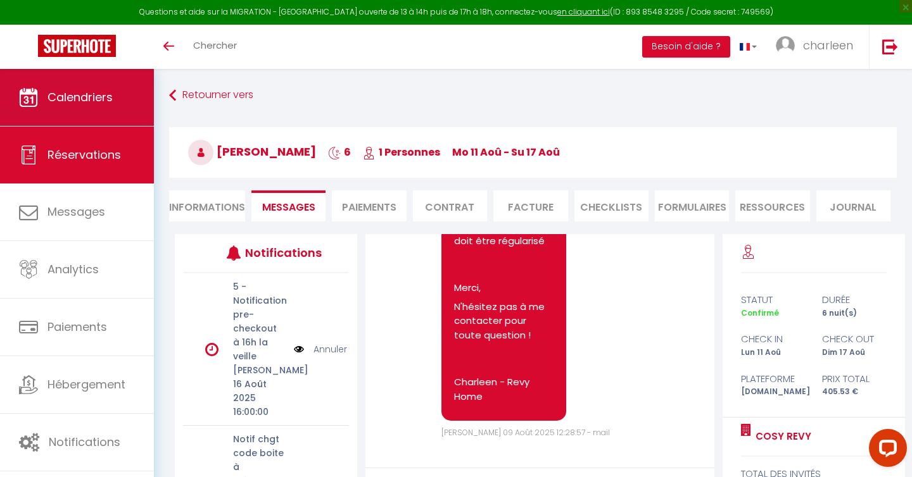
click at [98, 109] on link "Calendriers" at bounding box center [77, 97] width 154 height 57
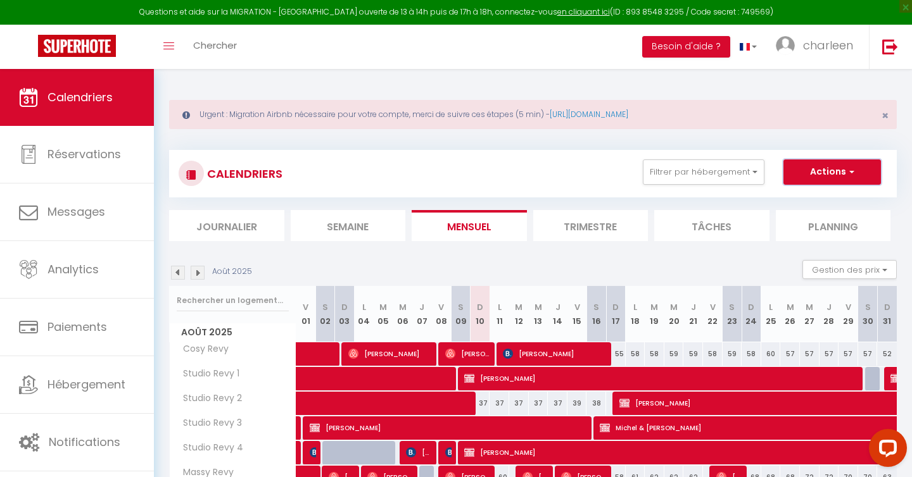
click at [814, 161] on button "Actions" at bounding box center [832, 172] width 98 height 25
click at [803, 58] on link "charleen" at bounding box center [817, 47] width 103 height 44
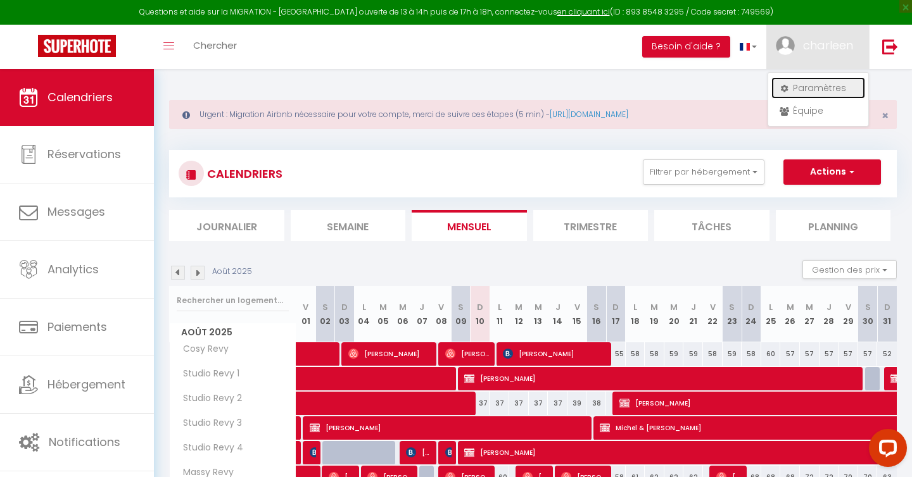
click at [796, 94] on link "Paramètres" at bounding box center [818, 88] width 94 height 22
select select "28"
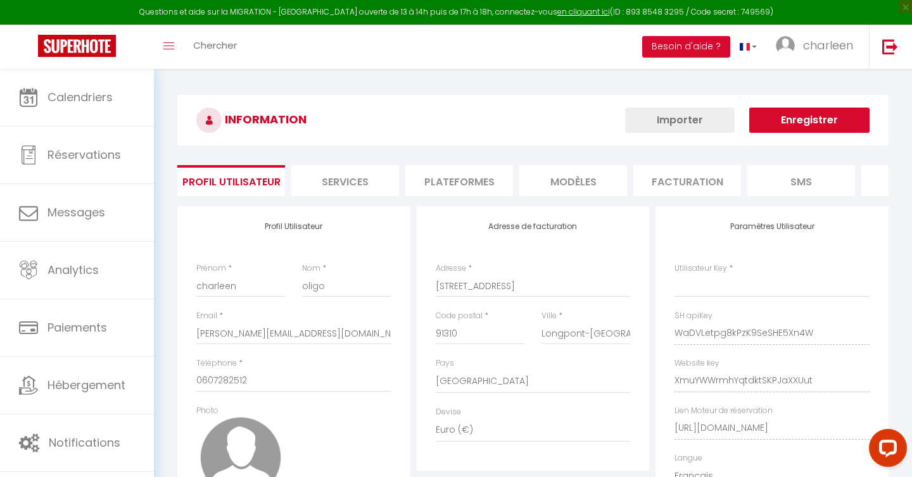
type input "WaDVLetpg8kPzK9SeSHE5Xn4W"
type input "XmuYWWrmhYqtdktSKPJaXXUut"
type input "[URL][DOMAIN_NAME]"
select select "fr"
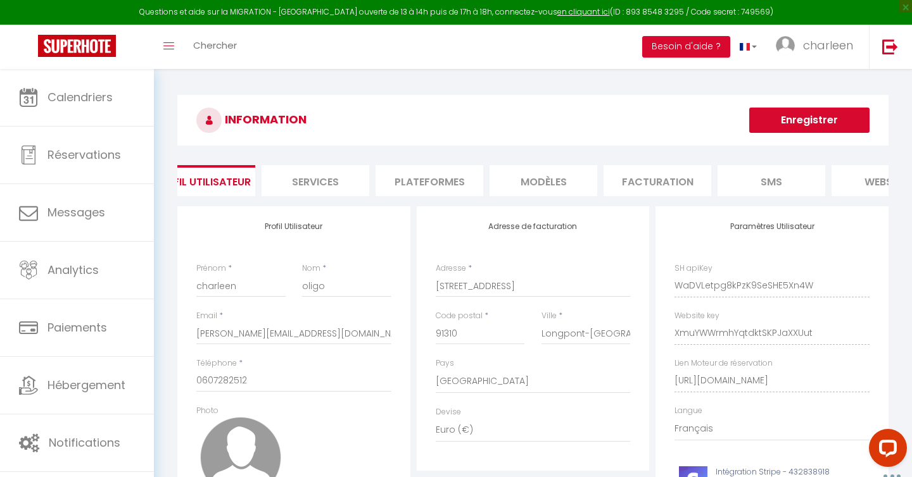
scroll to position [0, 41]
click at [427, 175] on li "Plateformes" at bounding box center [419, 180] width 108 height 31
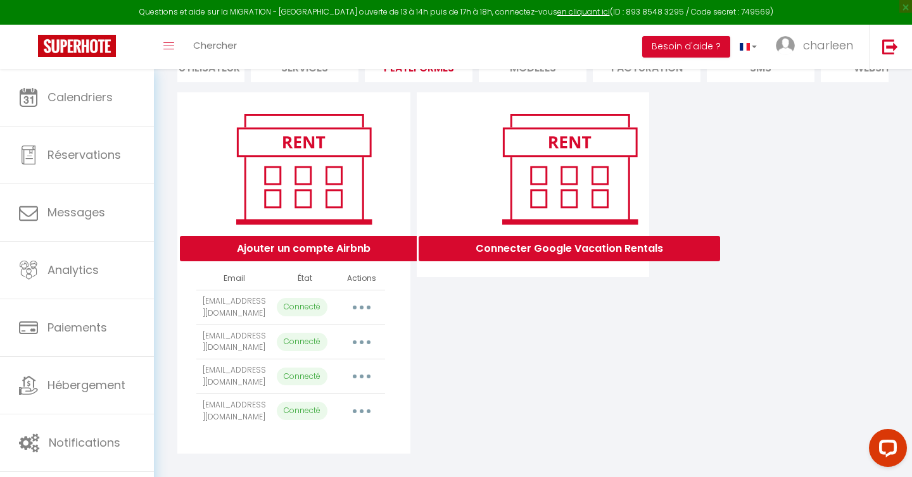
scroll to position [126, 0]
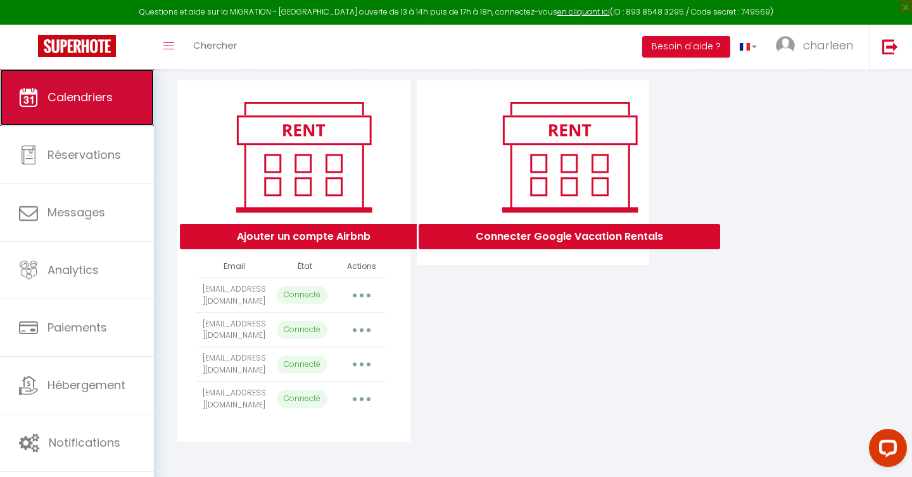
click at [87, 107] on link "Calendriers" at bounding box center [77, 97] width 154 height 57
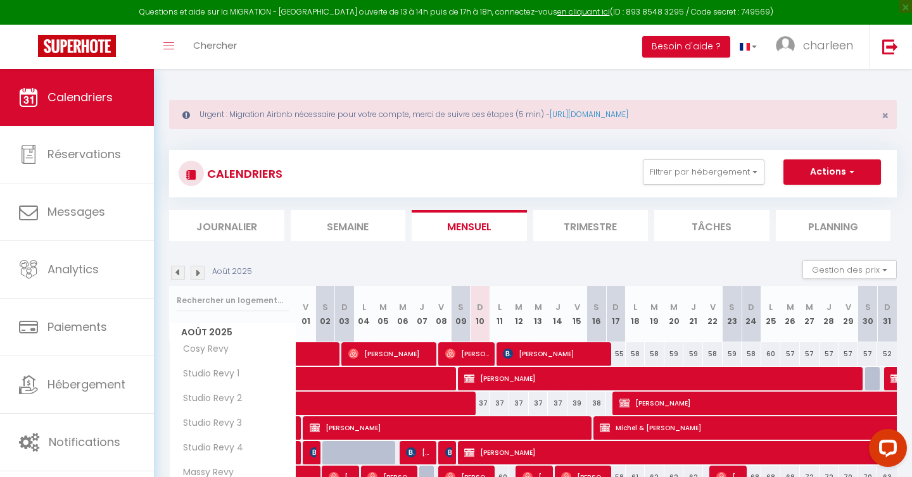
scroll to position [69, 0]
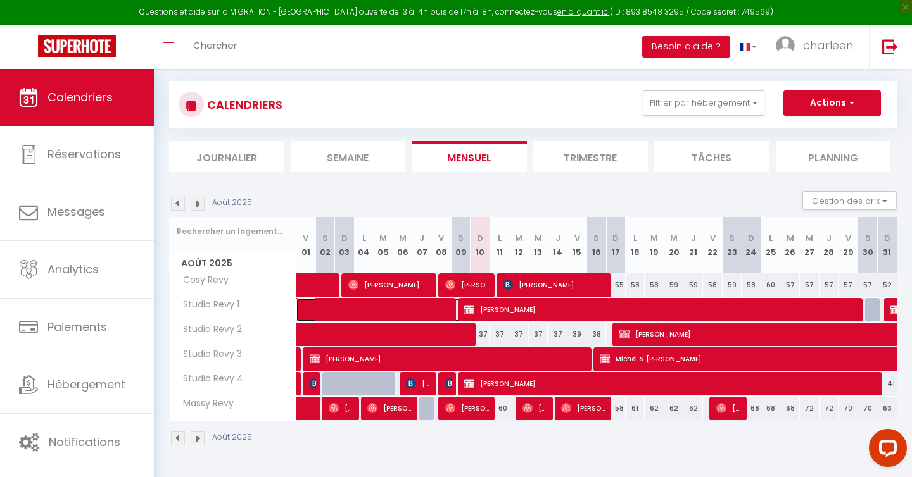
click at [391, 307] on span at bounding box center [426, 310] width 233 height 24
select select "OK"
select select "KO"
select select "0"
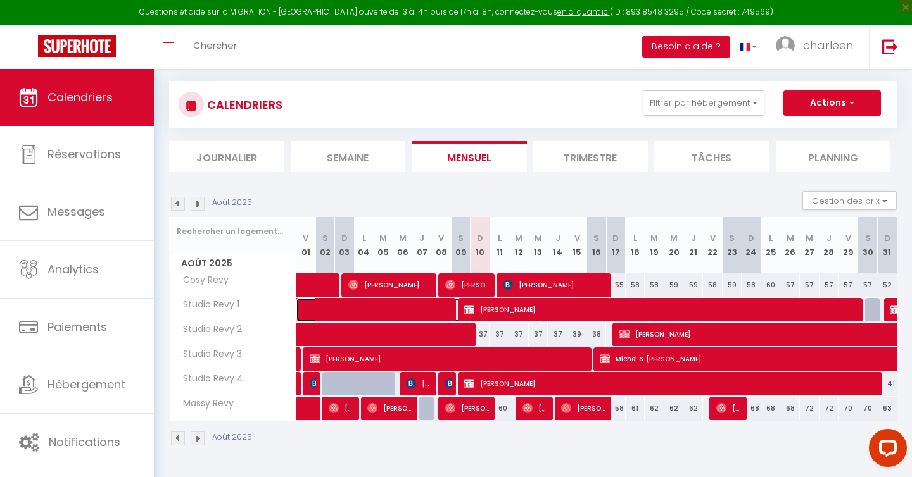
select select "1"
select select
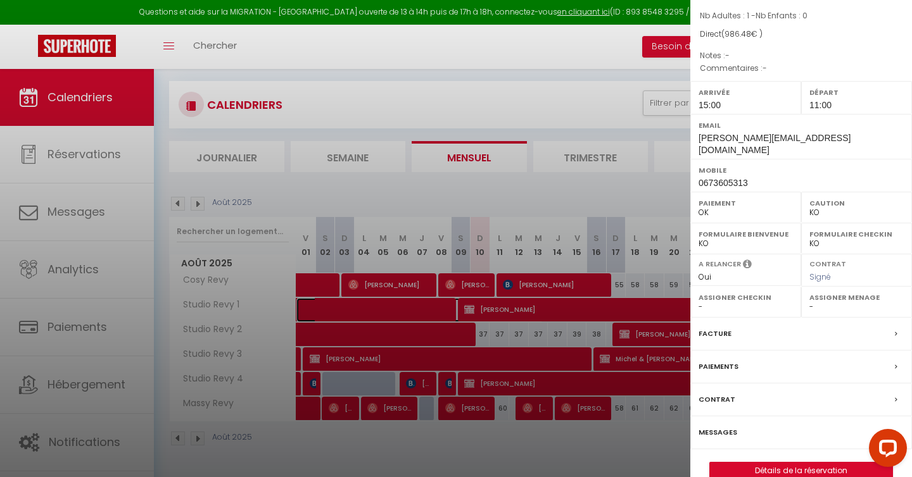
scroll to position [113, 0]
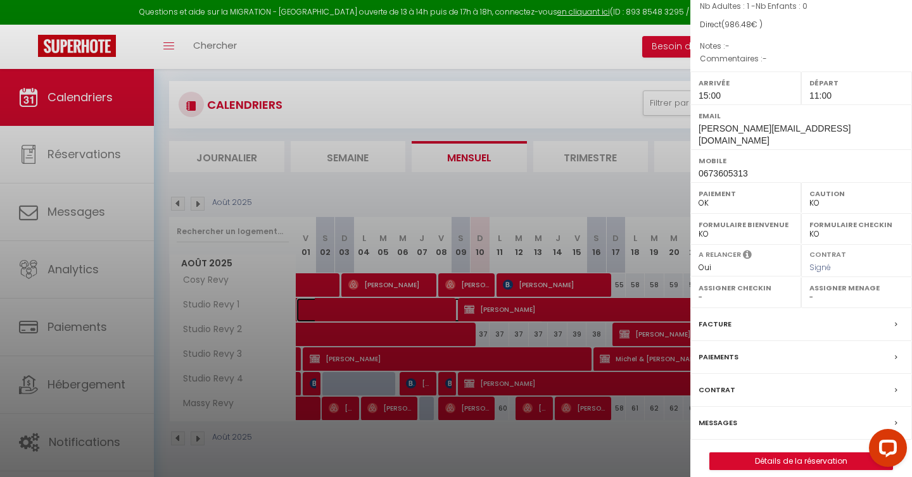
select select "37695"
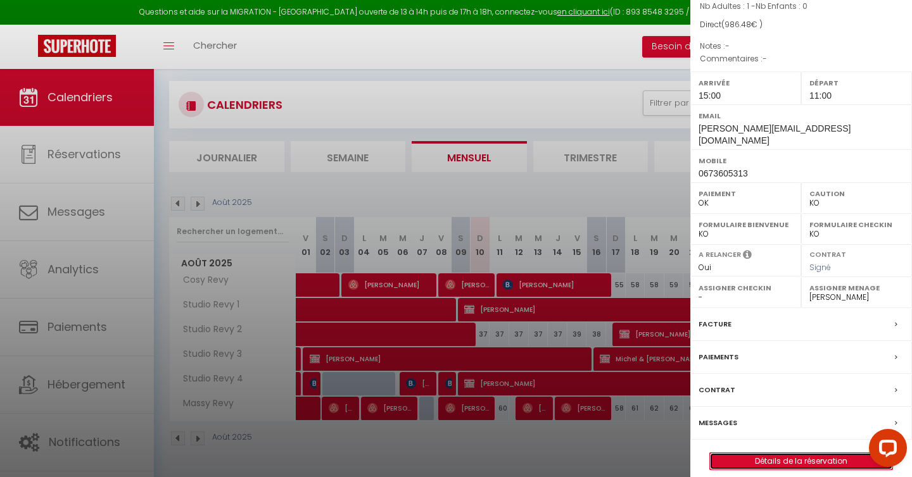
click at [754, 453] on link "Détails de la réservation" at bounding box center [801, 461] width 182 height 16
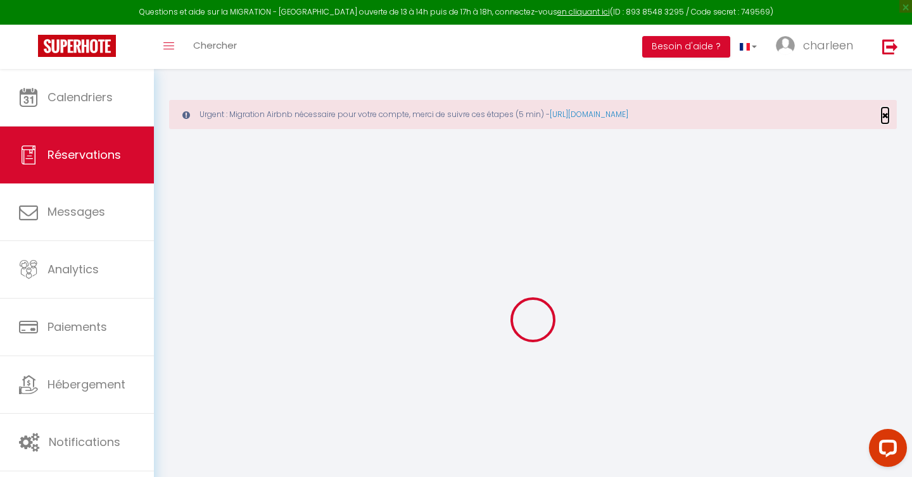
click at [885, 115] on span "×" at bounding box center [884, 116] width 7 height 16
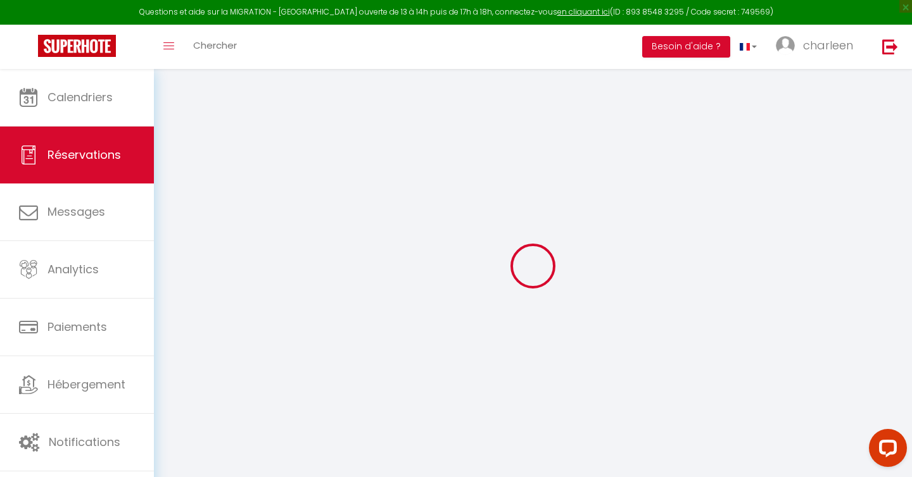
type input "[PERSON_NAME]"
type input "Vasseur"
type input "[PERSON_NAME][EMAIL_ADDRESS][DOMAIN_NAME]"
type input "0673605313"
type input "69005"
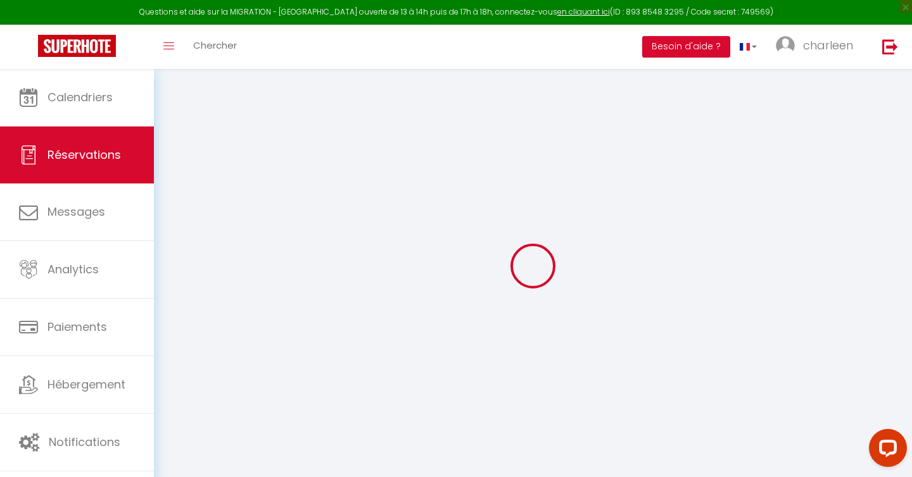
type input "[STREET_ADDRESS]"
type input "[GEOGRAPHIC_DATA]"
select select "FR"
type input "15"
select select "56375"
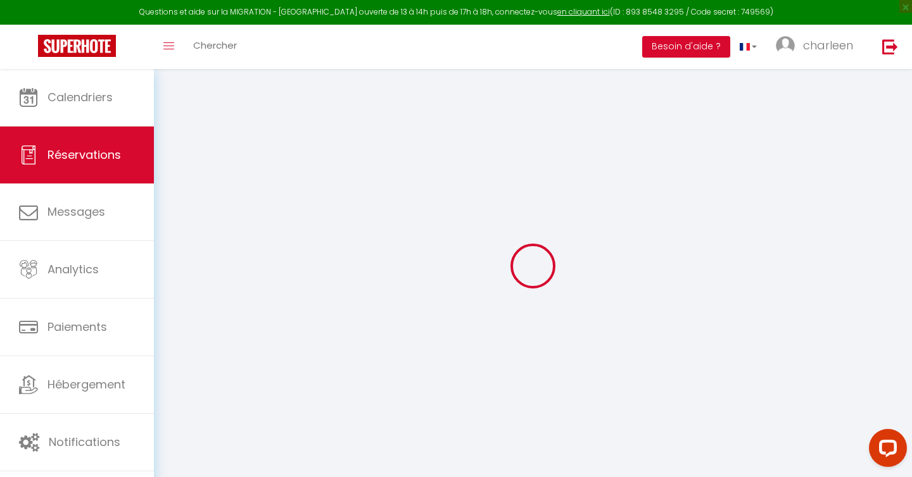
select select "1"
type input "[PERSON_NAME] 19 Juillet 2025"
select select
type input "Sam 09 Août 2025"
select select
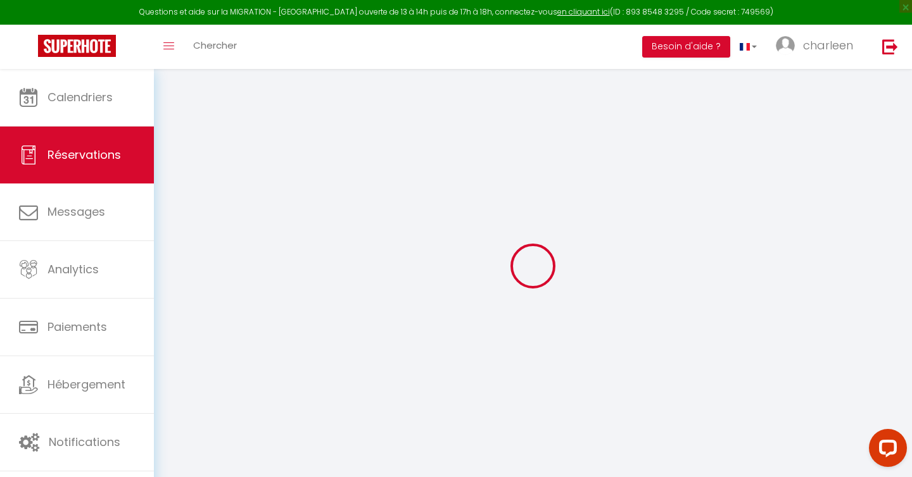
type input "1"
select select "12"
select select "14"
type input "897"
checkbox input "false"
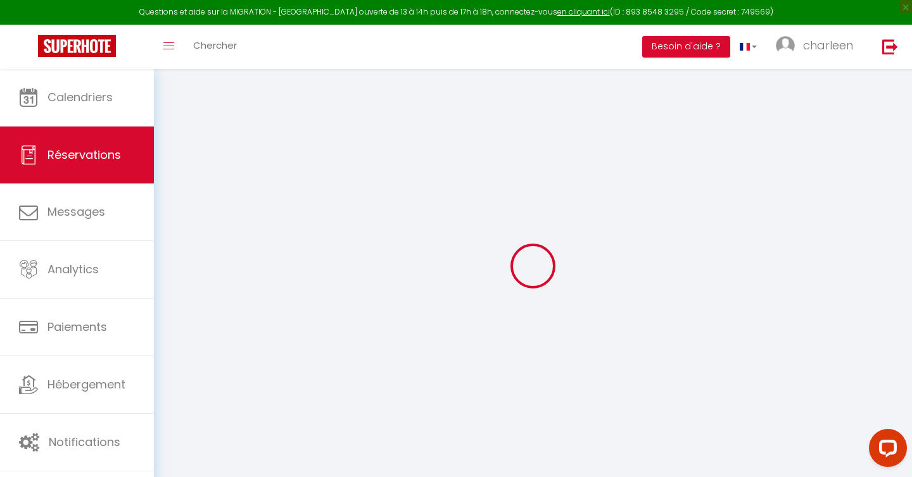
type input "50.28"
type input "0"
select select
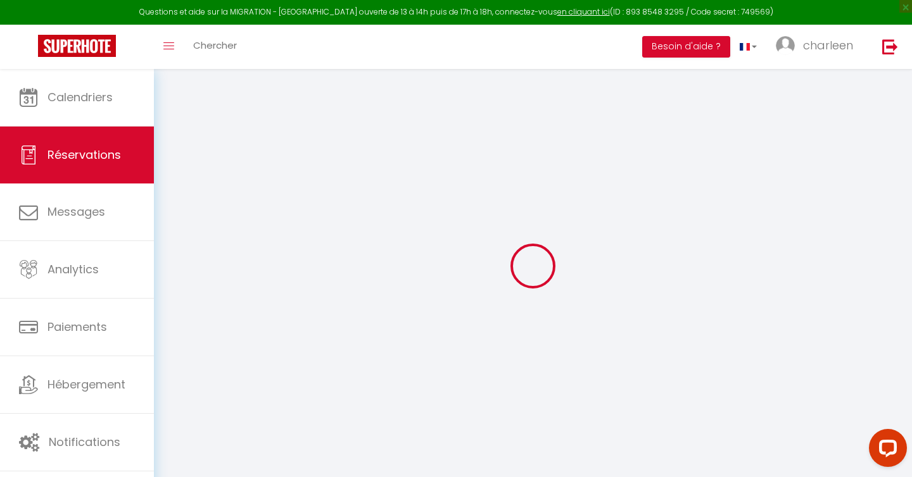
select select
checkbox input "false"
select select
checkbox input "false"
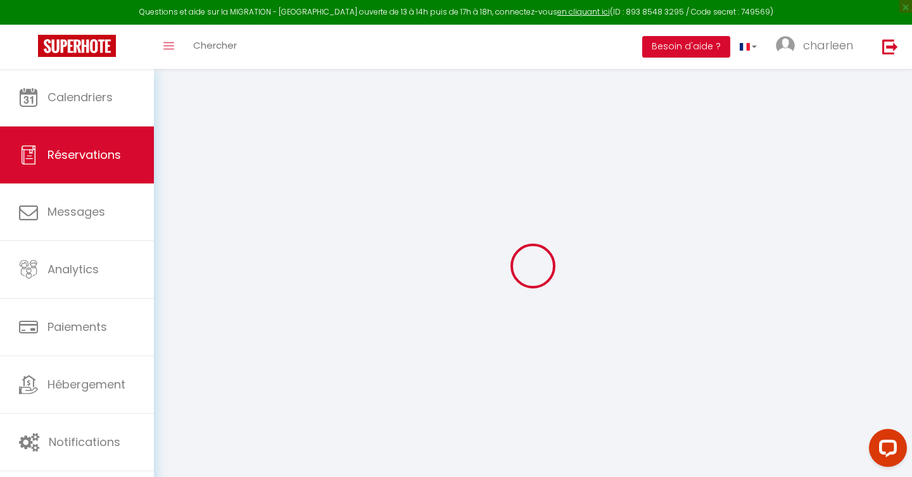
select select
checkbox input "false"
select select
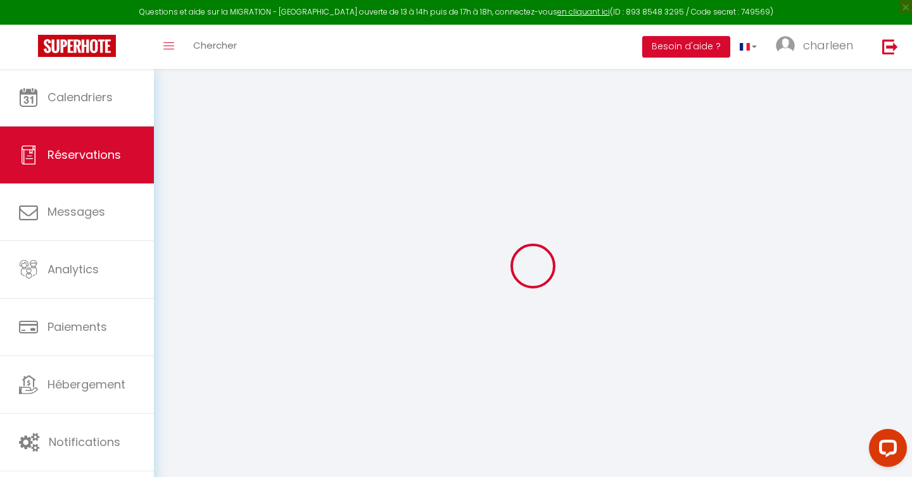
checkbox input "false"
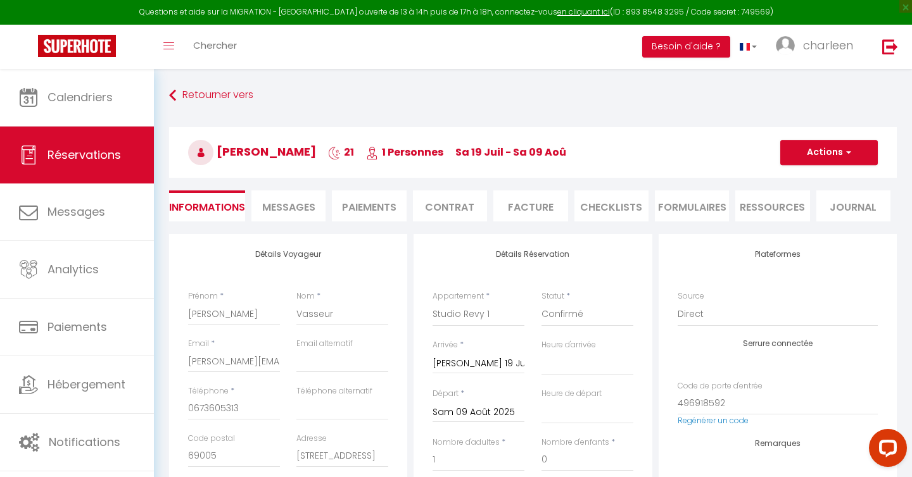
type input "35"
type input "39.48"
select select
checkbox input "false"
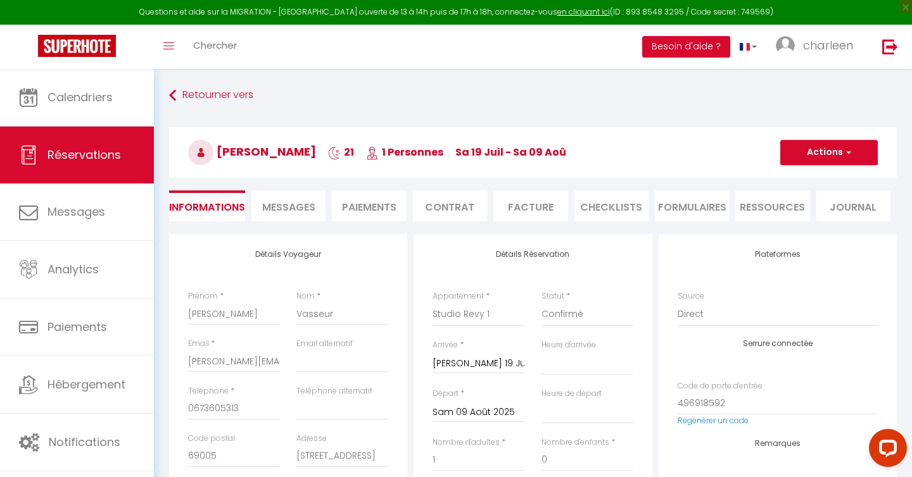
select select "15:00"
select select "11:00"
click at [353, 208] on li "Paiements" at bounding box center [369, 206] width 74 height 31
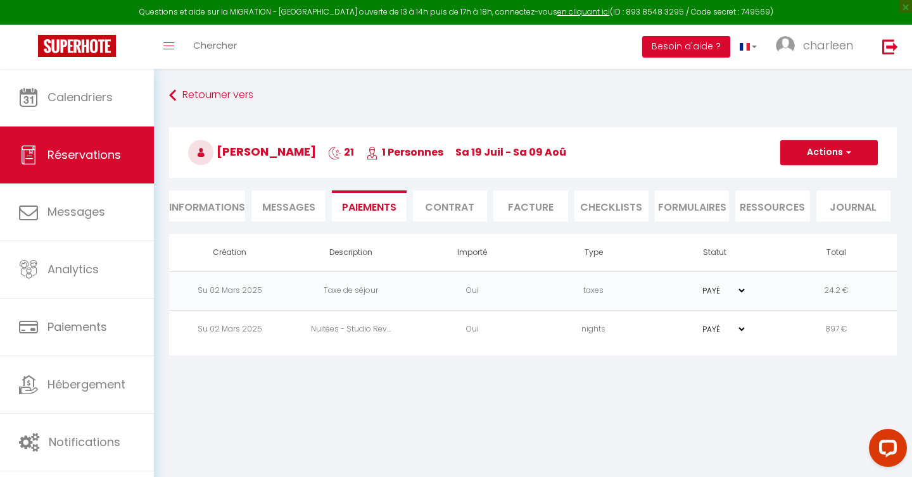
click at [218, 203] on li "Informations" at bounding box center [207, 206] width 76 height 31
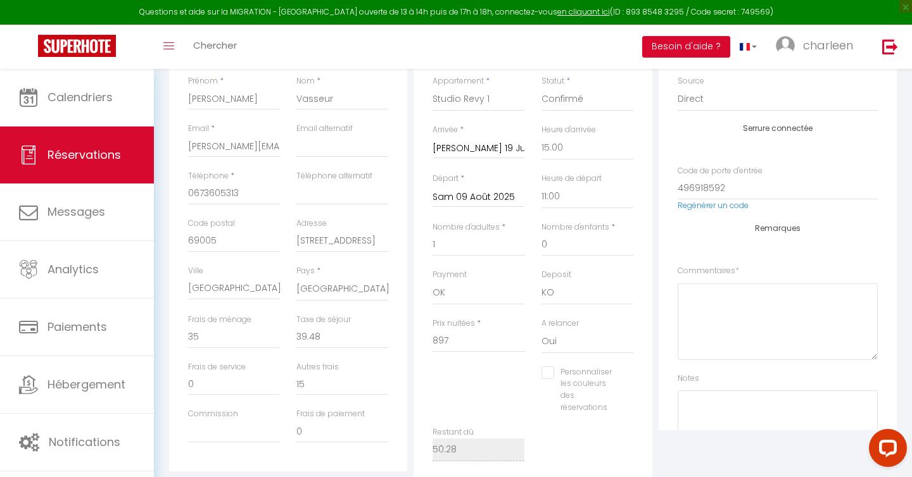
scroll to position [221, 0]
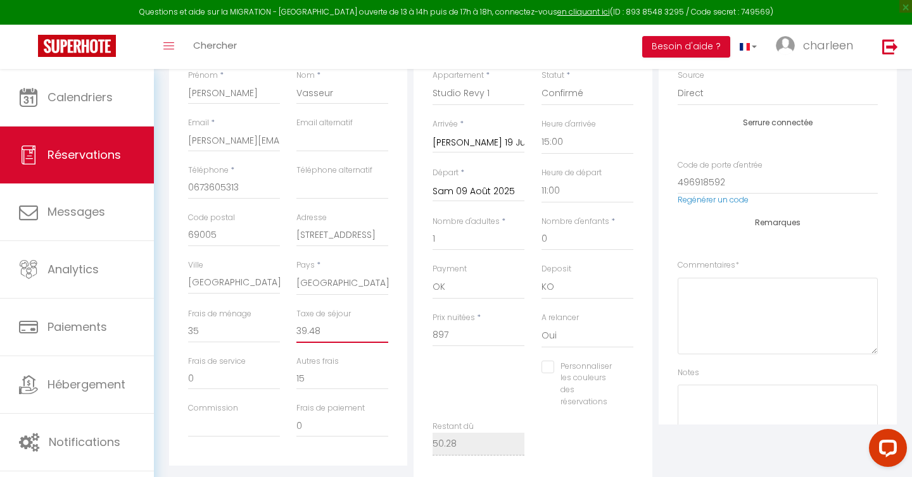
drag, startPoint x: 329, startPoint y: 331, endPoint x: 293, endPoint y: 329, distance: 36.8
click at [293, 329] on div "Taxe de séjour 39.48" at bounding box center [342, 331] width 108 height 47
type input "2"
checkbox input "false"
type input "24"
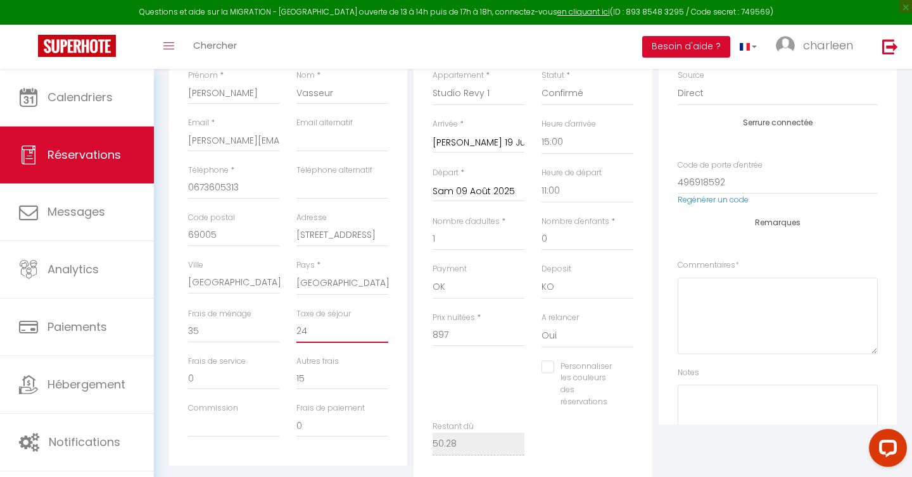
checkbox input "false"
type input "24?"
checkbox input "false"
type input "24"
checkbox input "false"
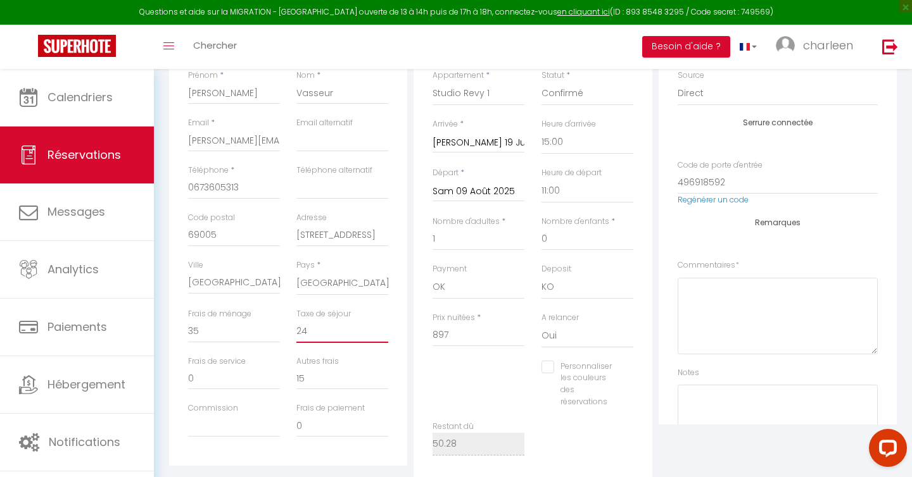
type input "24,"
checkbox input "false"
type input "24,2"
checkbox input "false"
type input "24,"
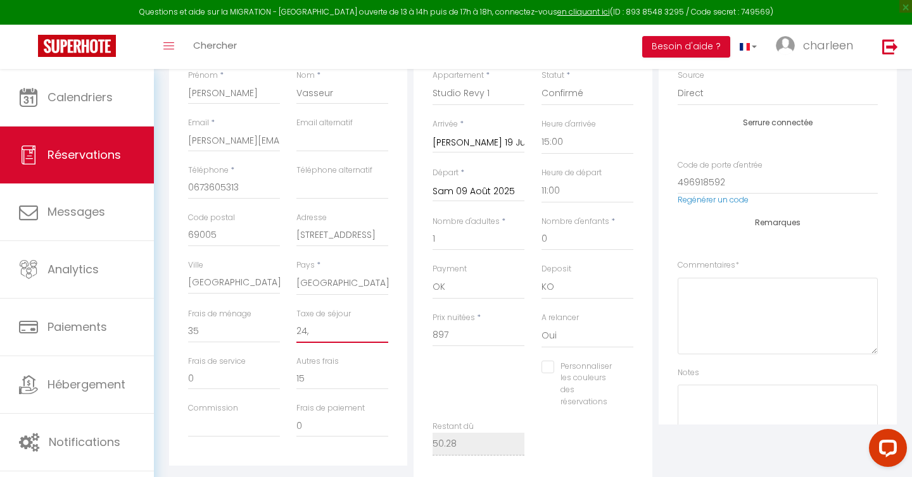
checkbox input "false"
type input "24"
checkbox input "false"
type input "24."
checkbox input "false"
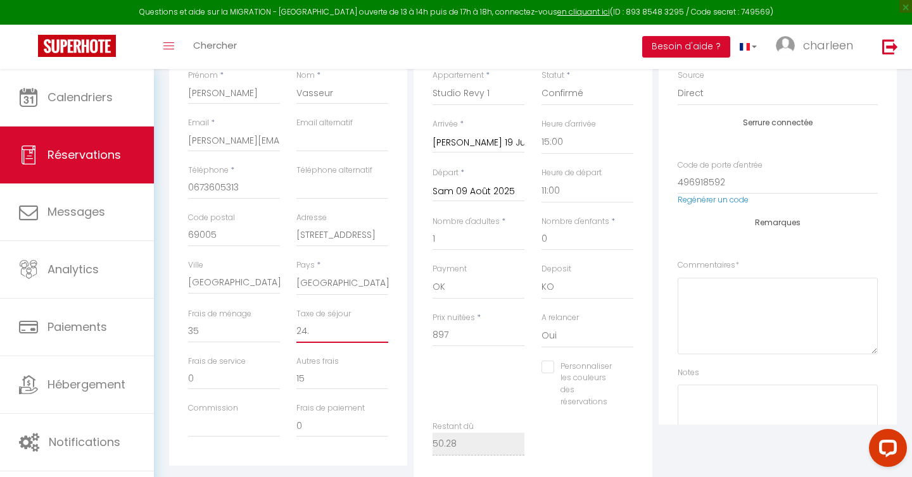
type input "24.2"
checkbox input "false"
type input "24.2"
drag, startPoint x: 201, startPoint y: 329, endPoint x: 173, endPoint y: 329, distance: 28.5
click at [173, 329] on div "Détails Voyageur Prénom * [PERSON_NAME] * [PERSON_NAME] Email * [PERSON_NAME][E…" at bounding box center [288, 239] width 238 height 453
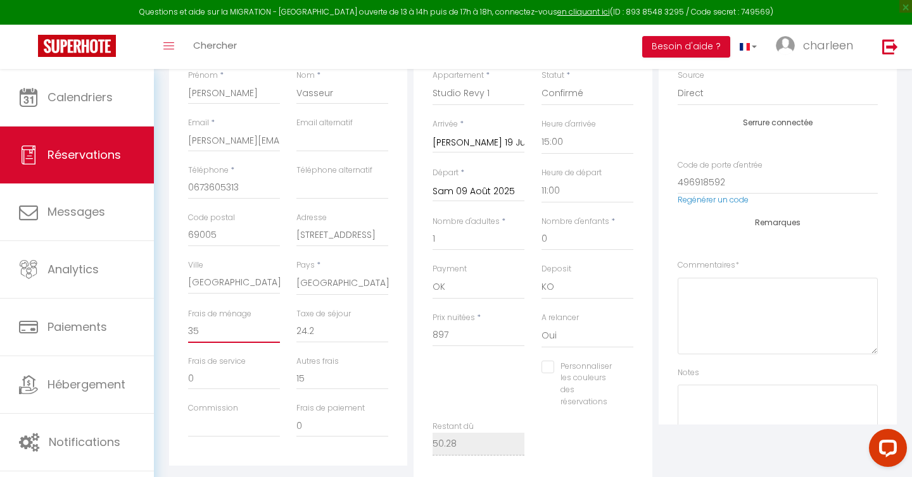
type input "°"
checkbox input "false"
type input "0"
checkbox input "false"
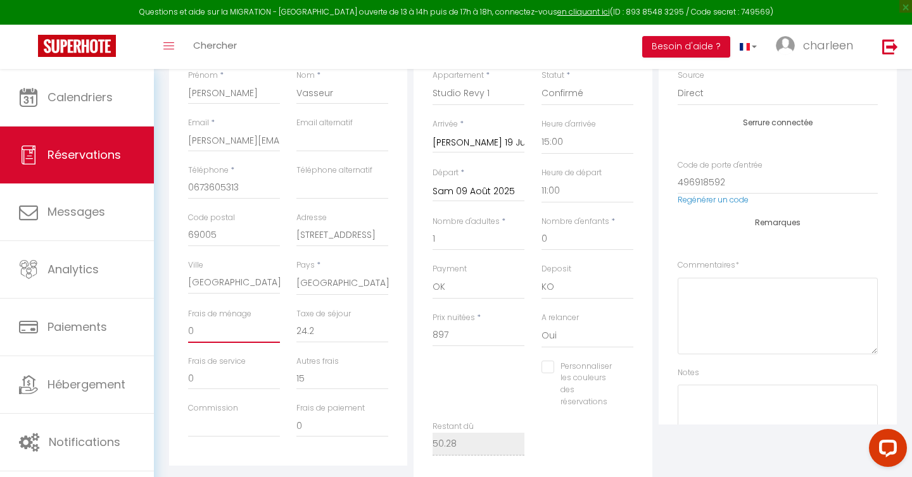
type input "0"
drag, startPoint x: 451, startPoint y: 335, endPoint x: 399, endPoint y: 336, distance: 51.9
click at [399, 336] on div "Détails Voyageur Prénom * [PERSON_NAME] * [PERSON_NAME] Email * [PERSON_NAME][E…" at bounding box center [533, 248] width 734 height 471
type input "5"
checkbox input "false"
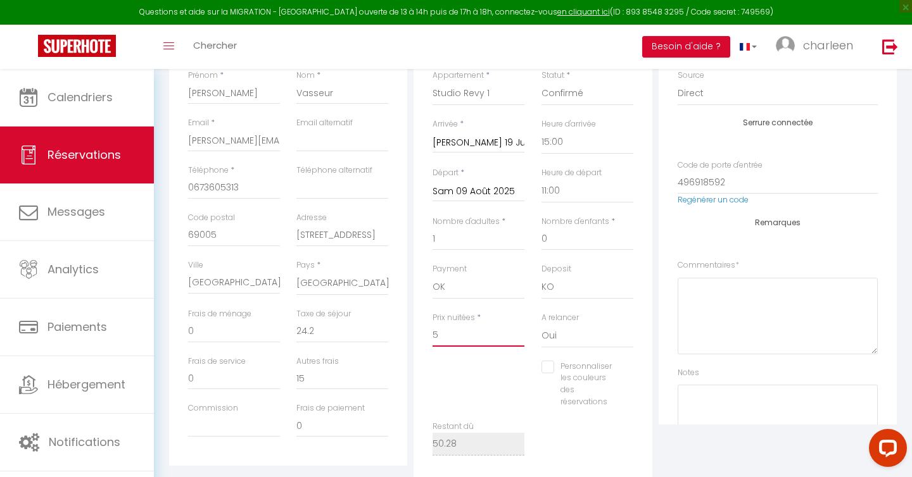
type input "55"
checkbox input "false"
type input "550"
checkbox input "false"
type input "550"
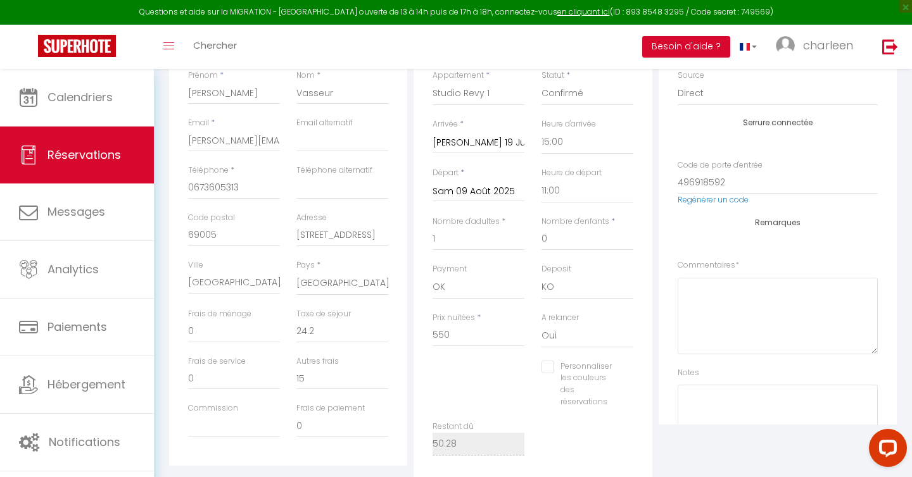
type input "0"
checkbox input "false"
click at [565, 421] on div "Restant dû 50.28" at bounding box center [532, 444] width 217 height 47
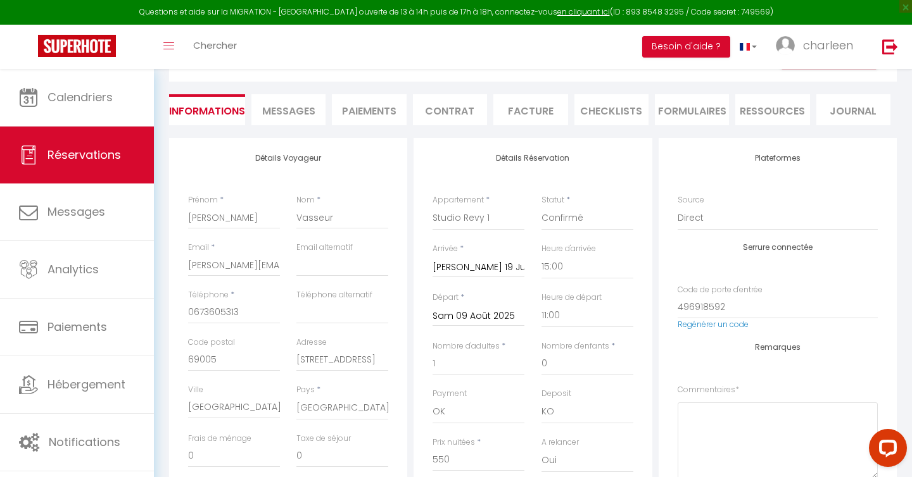
scroll to position [16, 0]
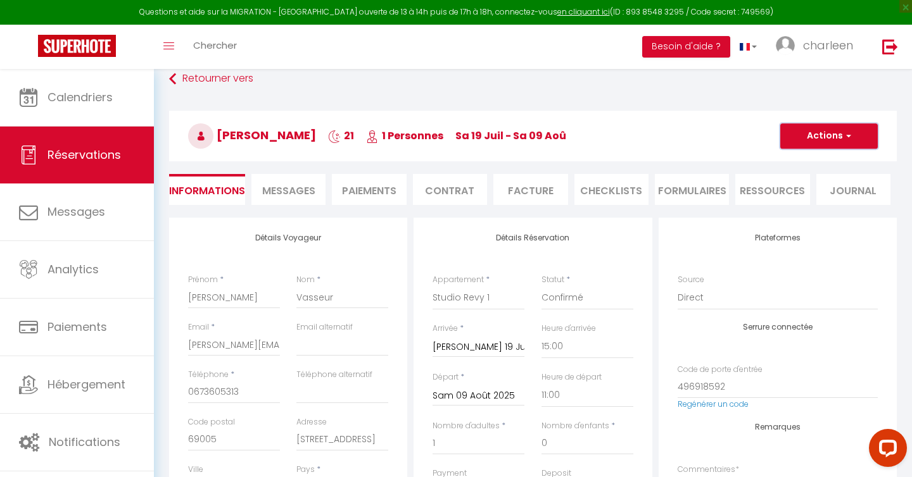
click at [809, 145] on button "Actions" at bounding box center [829, 135] width 98 height 25
click at [786, 169] on link "Enregistrer" at bounding box center [816, 164] width 100 height 16
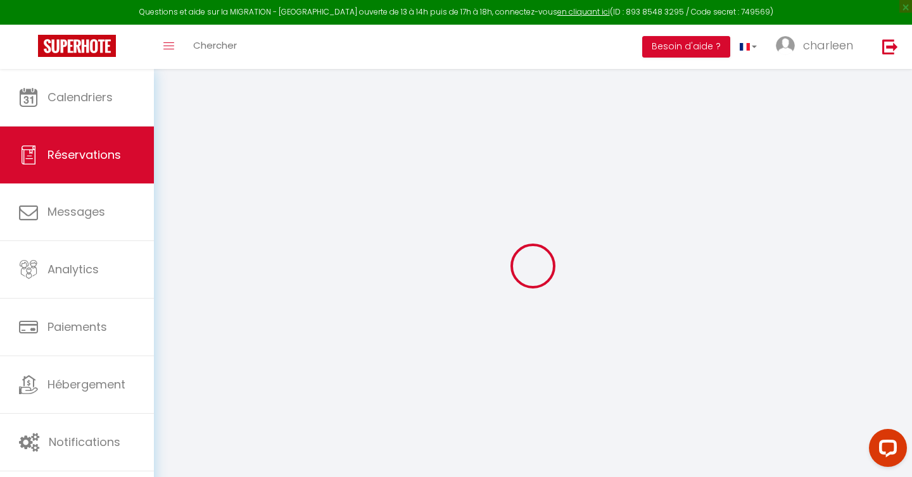
select select "not_cancelled"
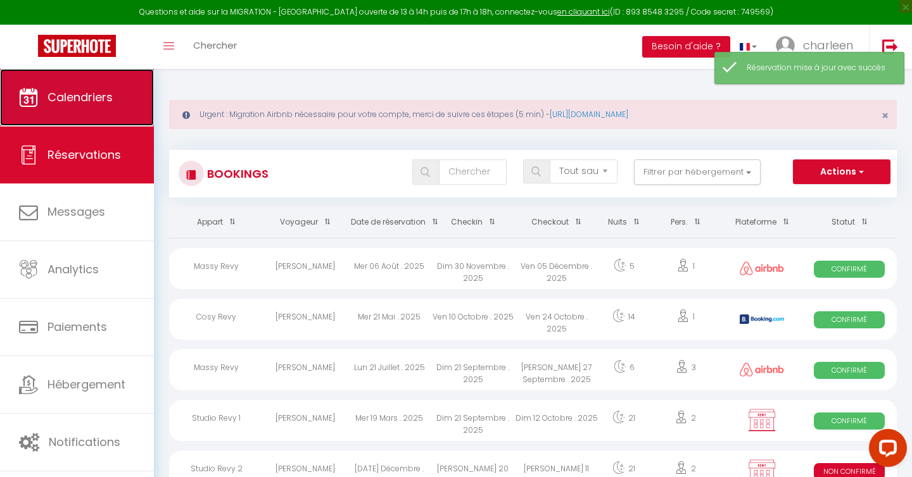
click at [101, 92] on span "Calendriers" at bounding box center [79, 97] width 65 height 16
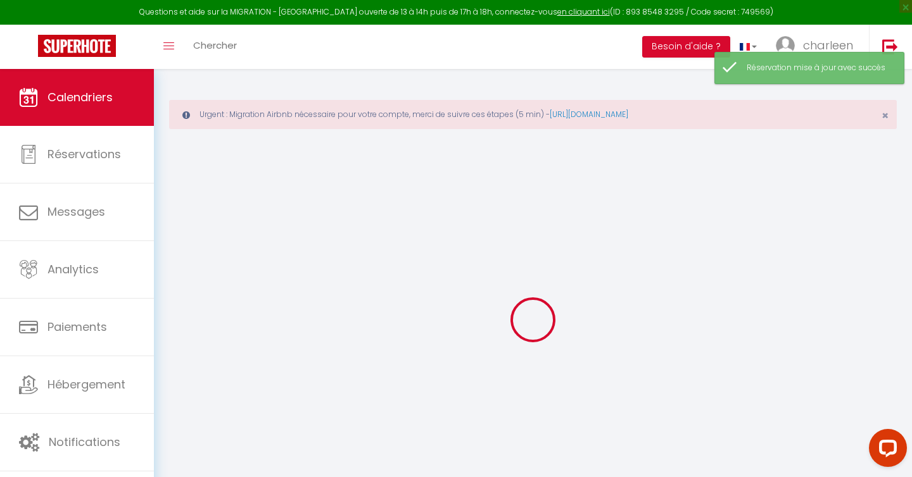
select select
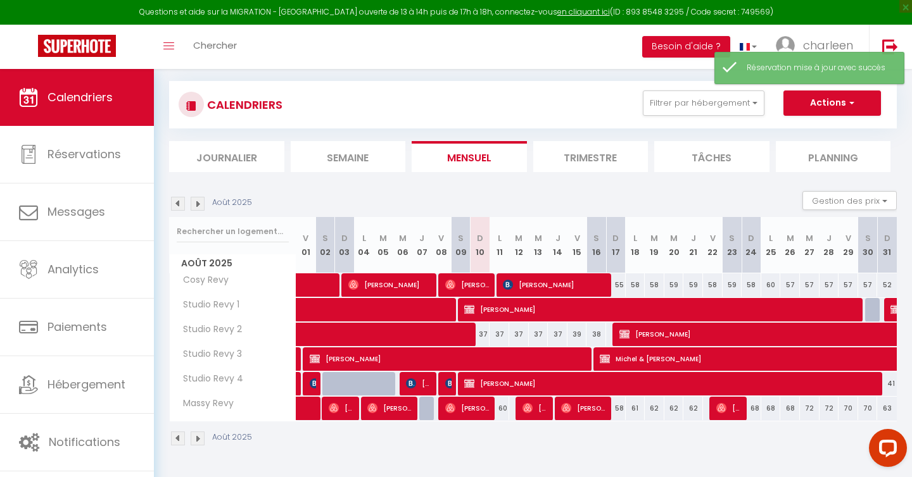
scroll to position [66, 0]
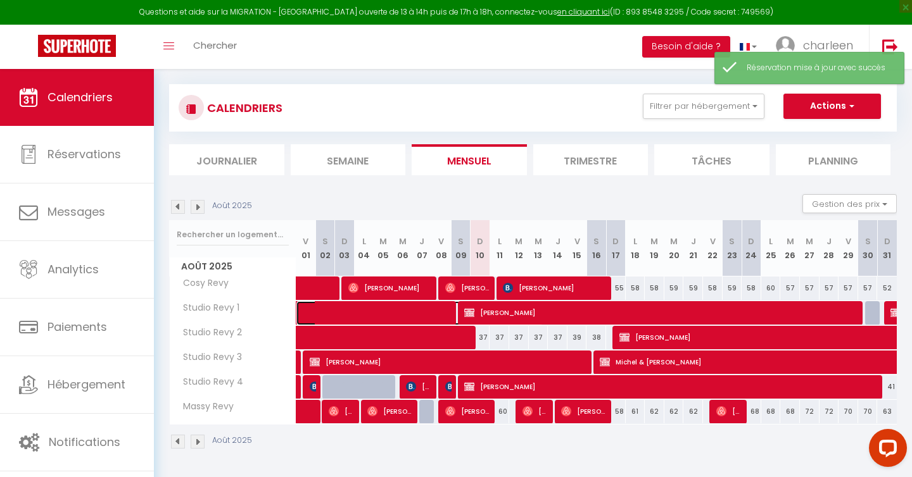
click at [422, 316] on span at bounding box center [426, 313] width 233 height 24
select select "OK"
select select "KO"
select select "0"
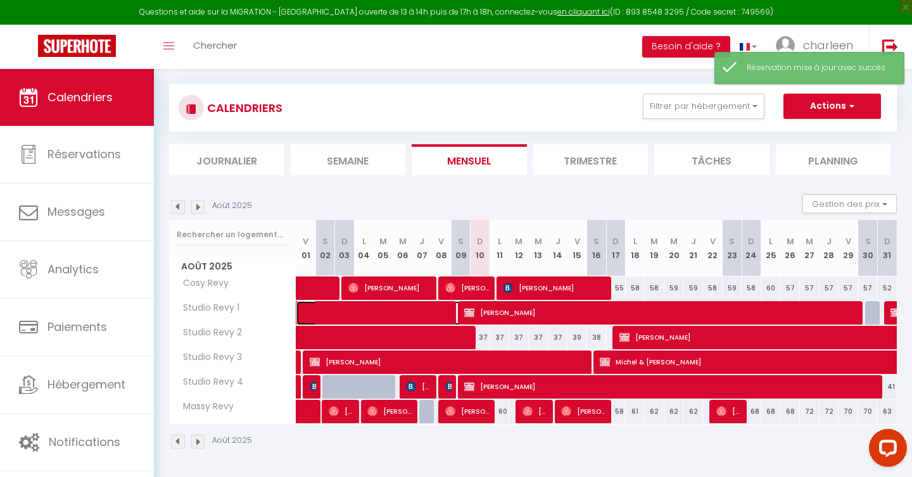
select select "1"
select select
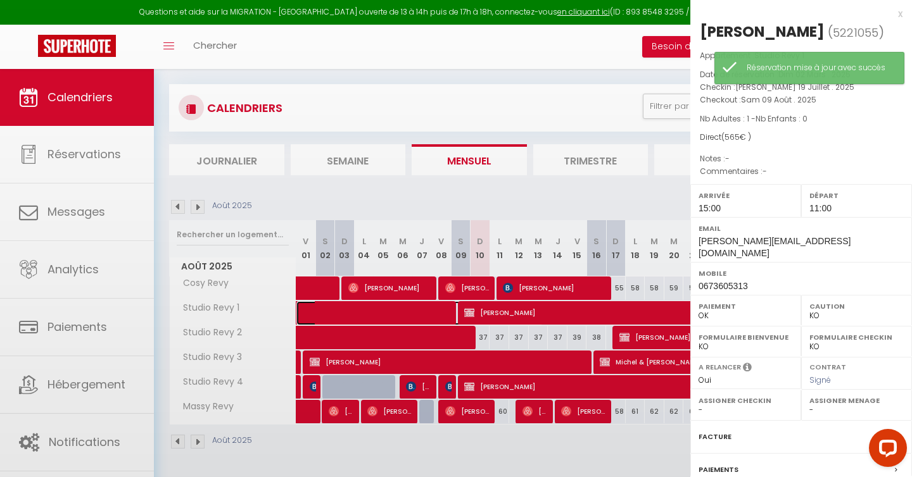
select select "37695"
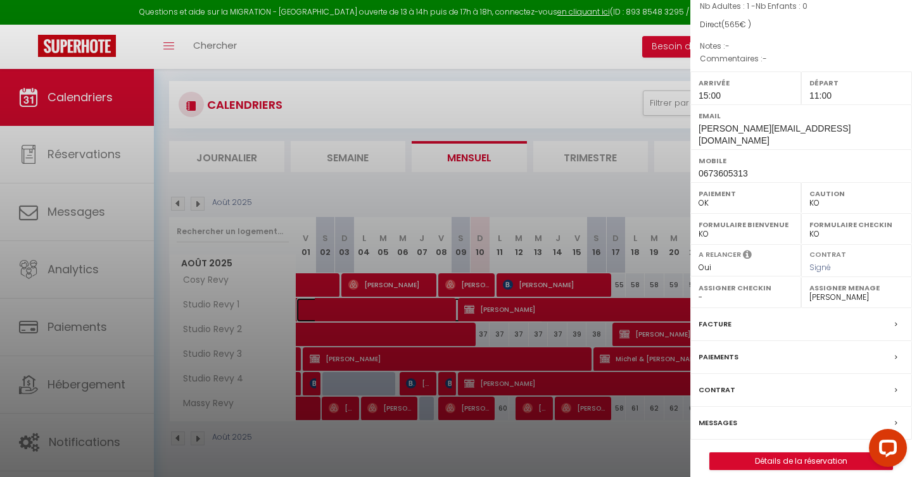
scroll to position [69, 0]
click at [719, 351] on label "Paiements" at bounding box center [718, 357] width 40 height 13
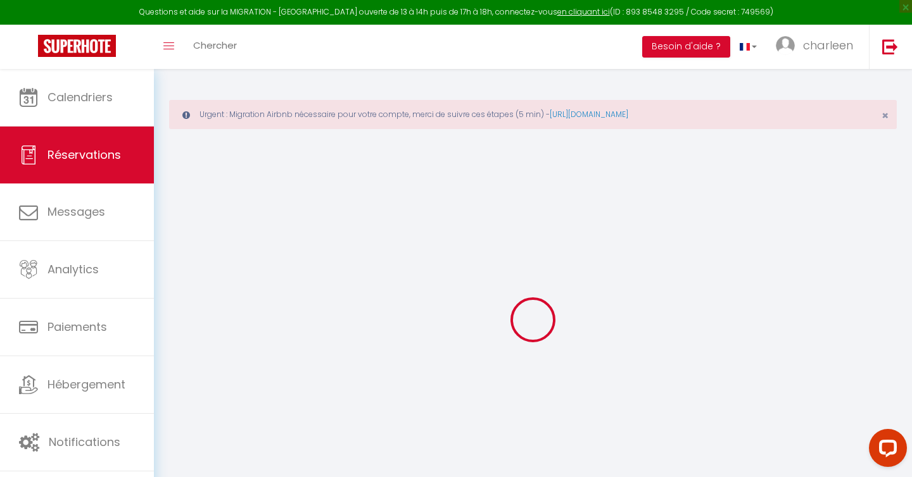
select select
checkbox input "false"
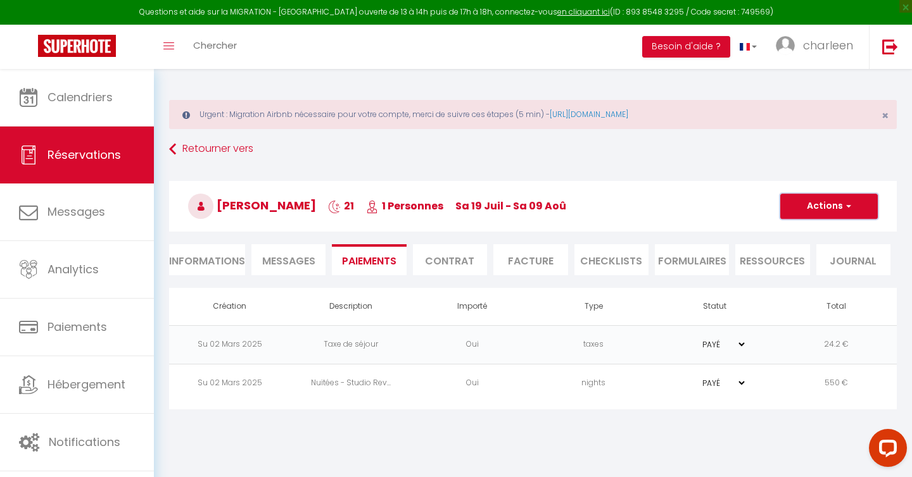
click at [831, 205] on button "Actions" at bounding box center [829, 206] width 98 height 25
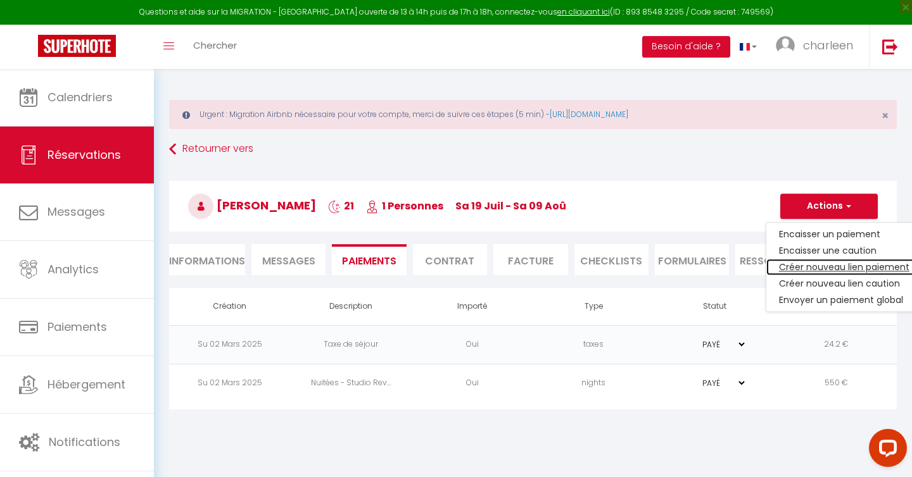
click at [813, 267] on link "Créer nouveau lien paiement" at bounding box center [844, 267] width 156 height 16
select select "nights"
type input "[PERSON_NAME][EMAIL_ADDRESS][DOMAIN_NAME]"
select select "11711"
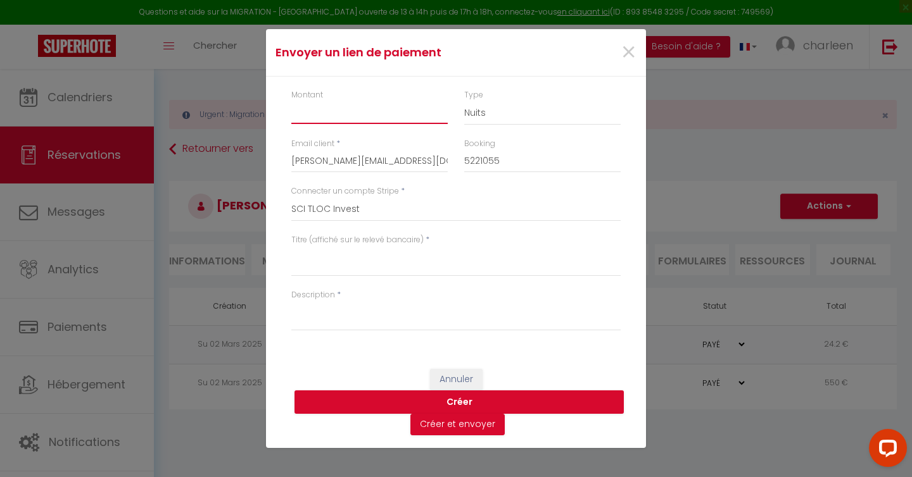
click at [376, 115] on input "Montant" at bounding box center [369, 112] width 156 height 23
type input "15"
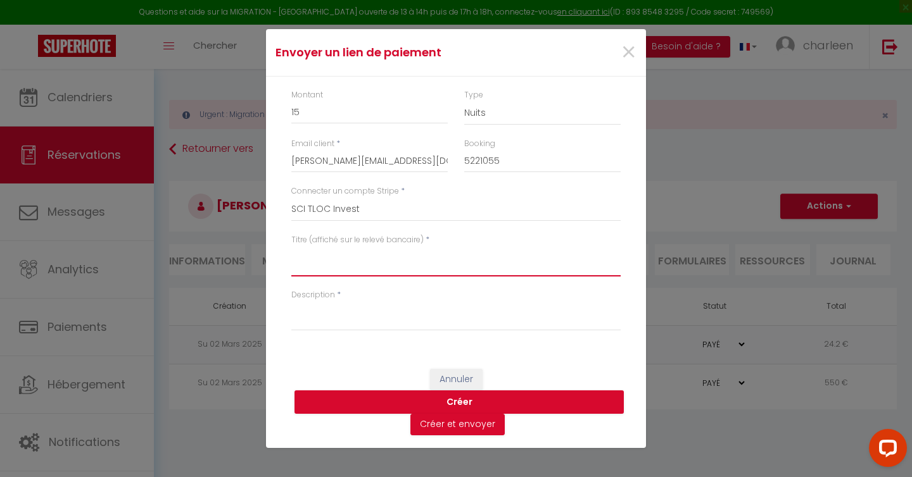
click at [358, 258] on textarea "Titre (affiché sur le relevé bancaire)" at bounding box center [455, 261] width 329 height 30
type textarea "a"
type textarea "Animal"
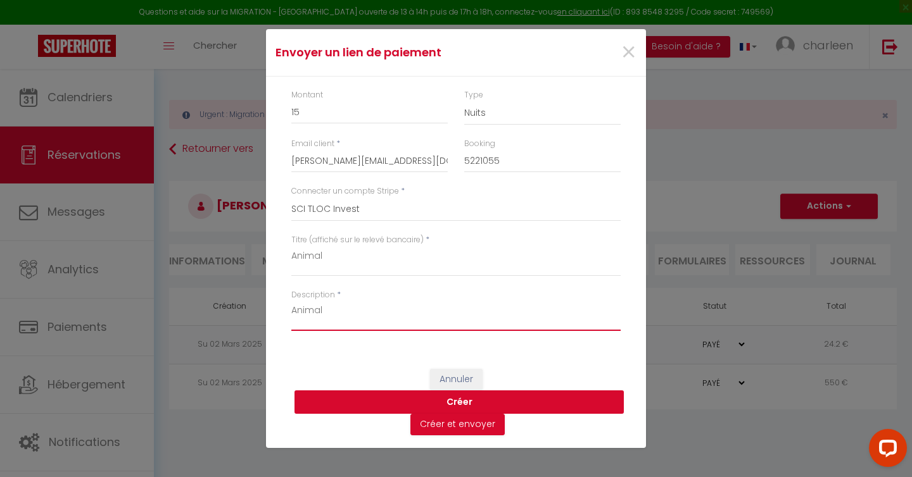
type textarea "Animal"
click at [465, 401] on button "Créer" at bounding box center [458, 403] width 329 height 24
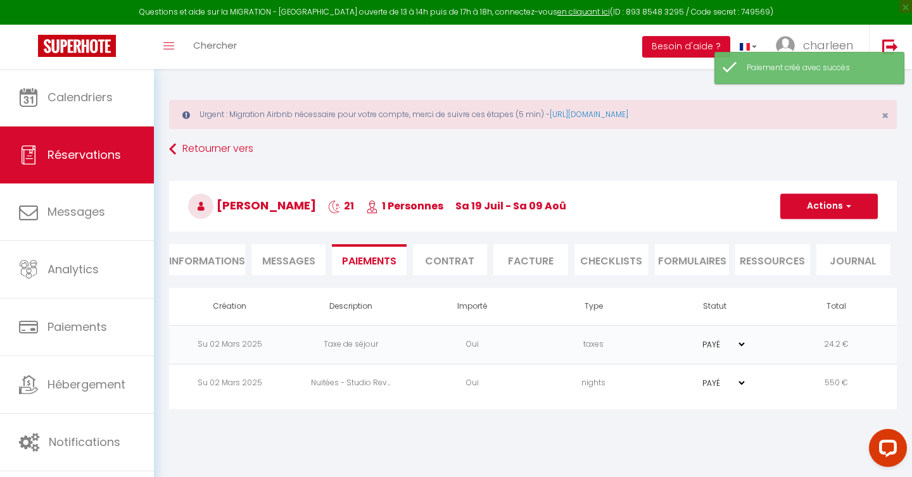
click at [528, 260] on li "Facture" at bounding box center [530, 259] width 74 height 31
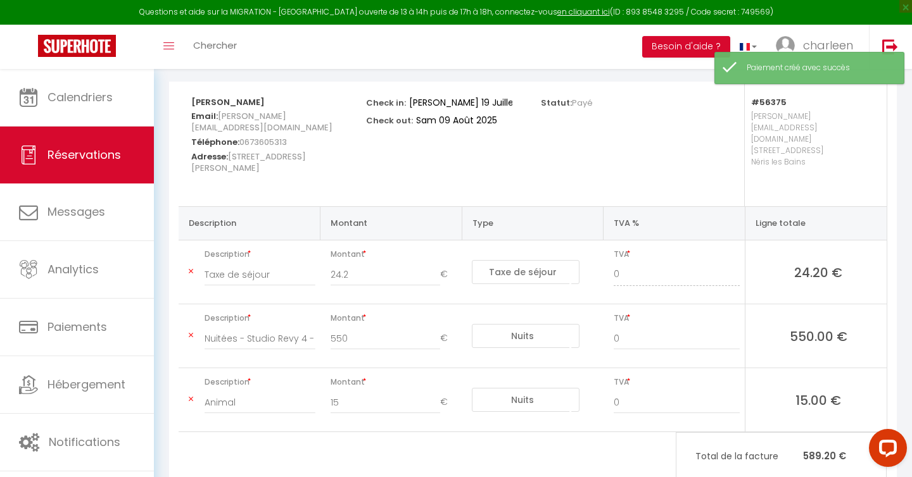
scroll to position [211, 0]
